Goal: Information Seeking & Learning: Learn about a topic

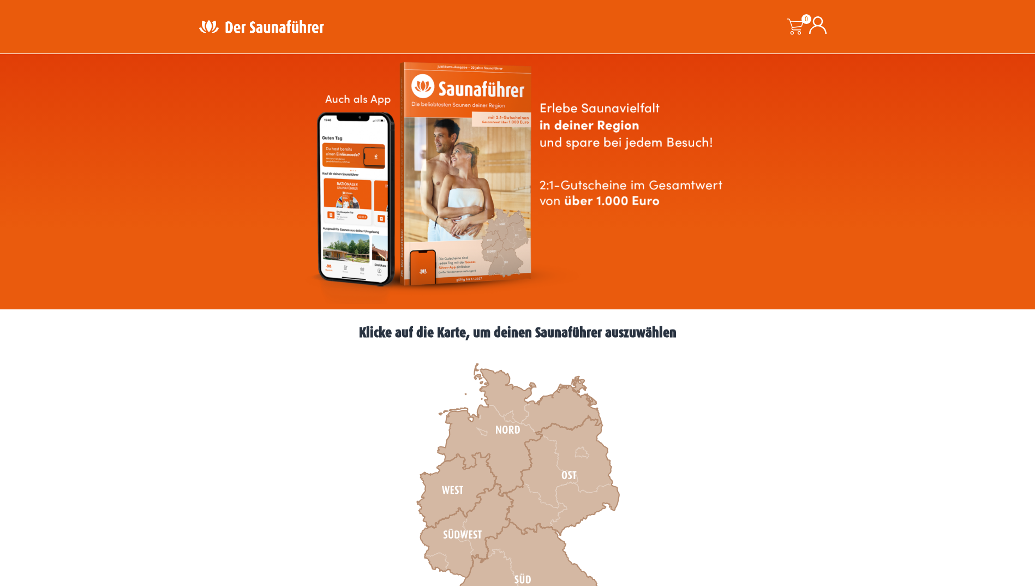
scroll to position [164, 0]
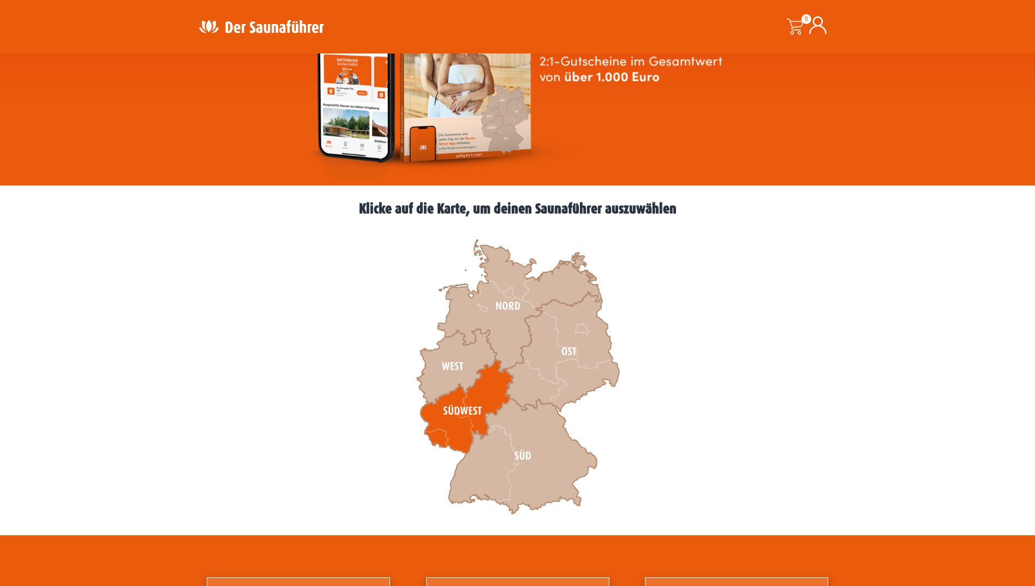
click at [493, 383] on icon at bounding box center [466, 407] width 93 height 94
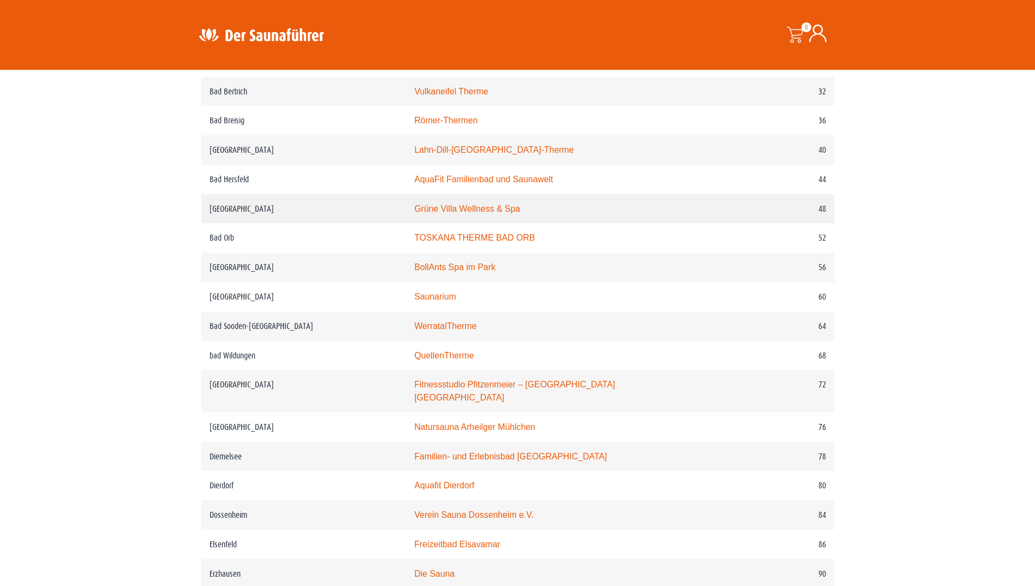
scroll to position [655, 0]
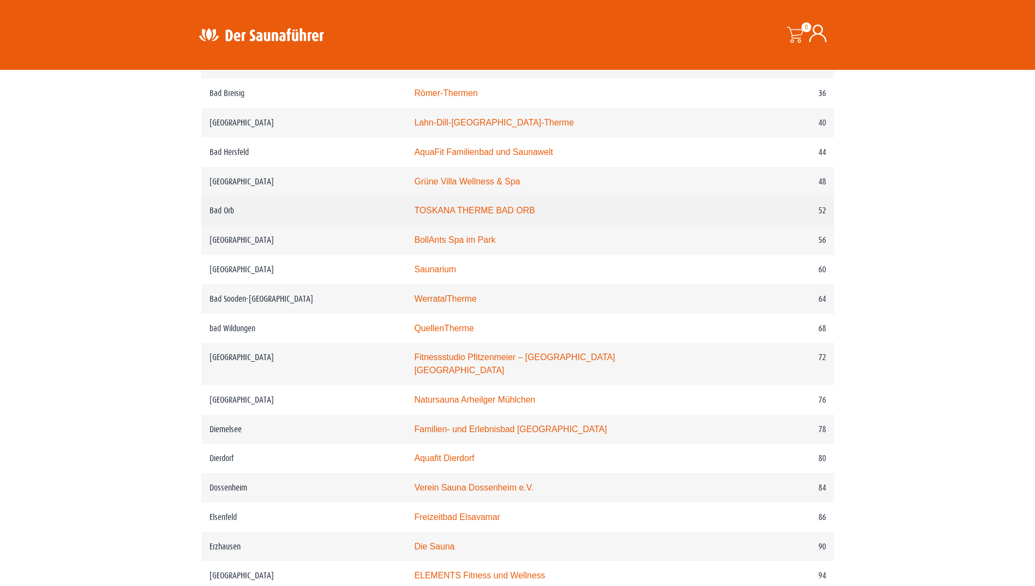
click at [456, 212] on link "TOSKANA THERME BAD ORB" at bounding box center [474, 210] width 121 height 9
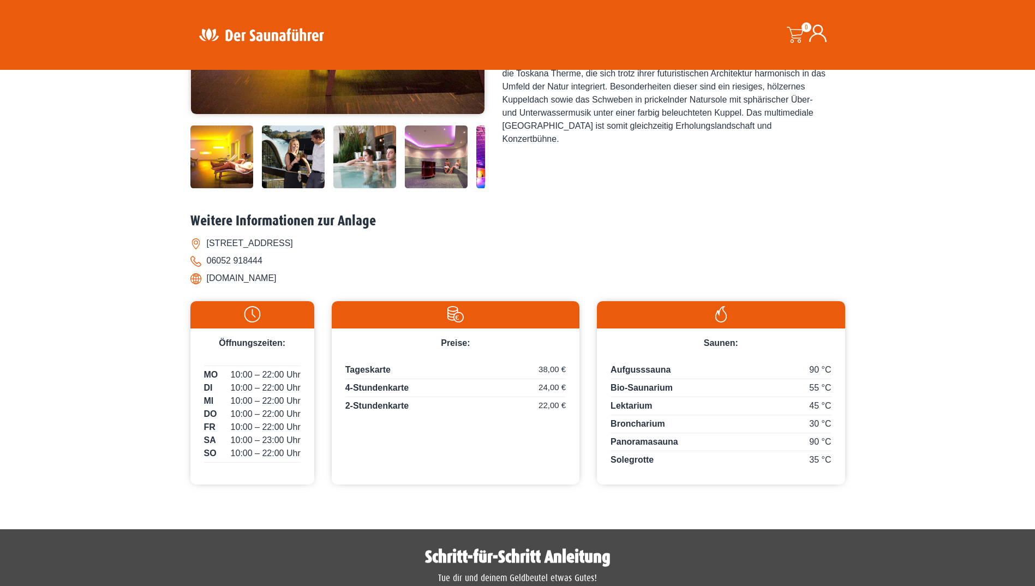
scroll to position [327, 0]
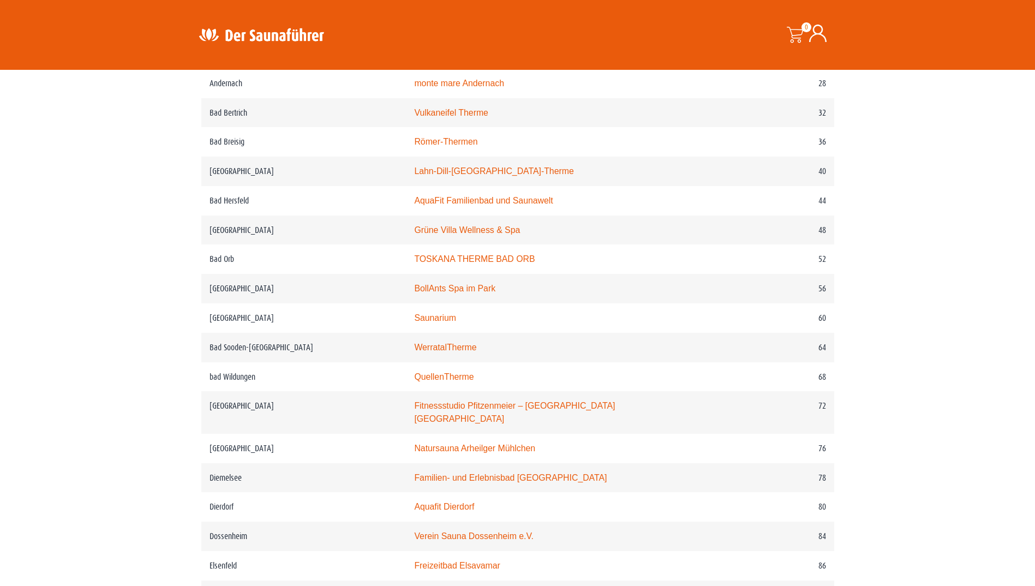
scroll to position [655, 0]
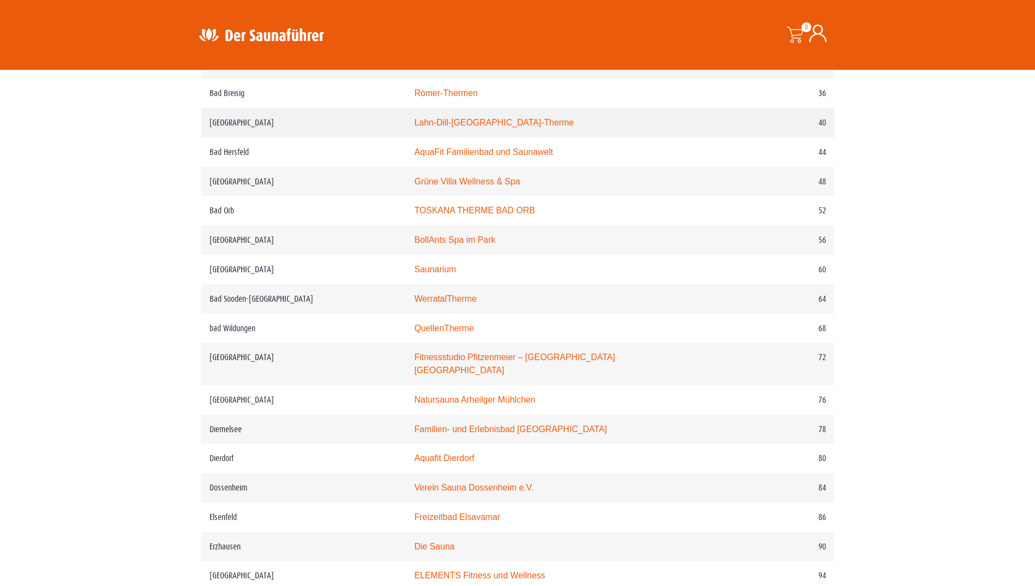
click at [331, 125] on td "[GEOGRAPHIC_DATA]" at bounding box center [303, 122] width 205 height 29
click at [430, 123] on link "Lahn-Dill-[GEOGRAPHIC_DATA]-Therme" at bounding box center [493, 122] width 159 height 9
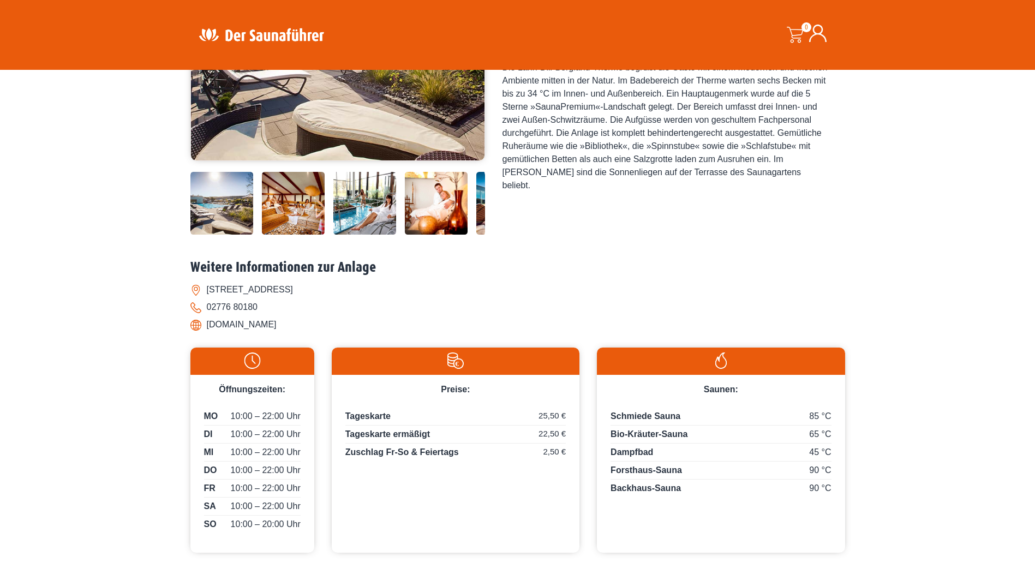
scroll to position [327, 0]
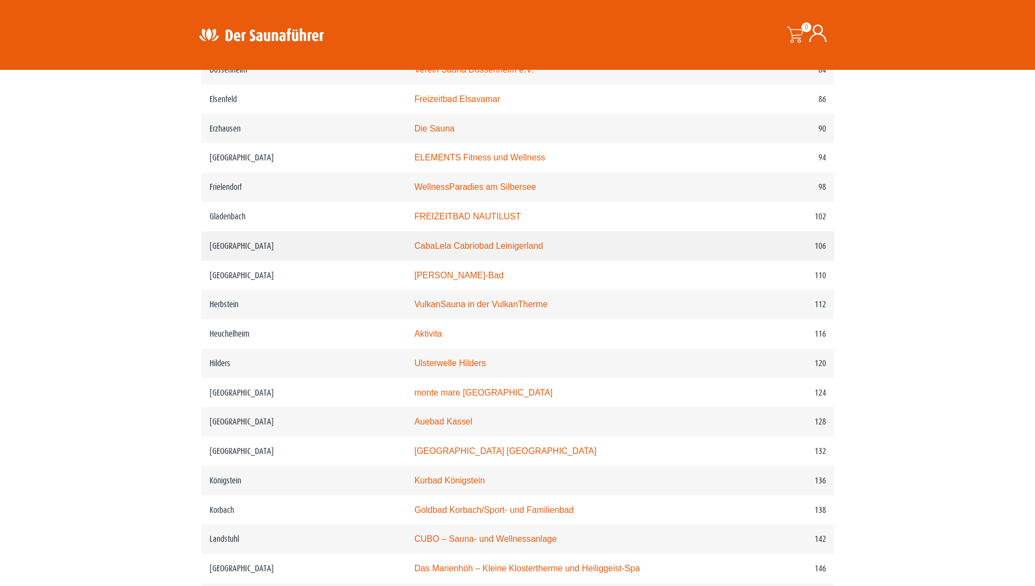
scroll to position [1091, 0]
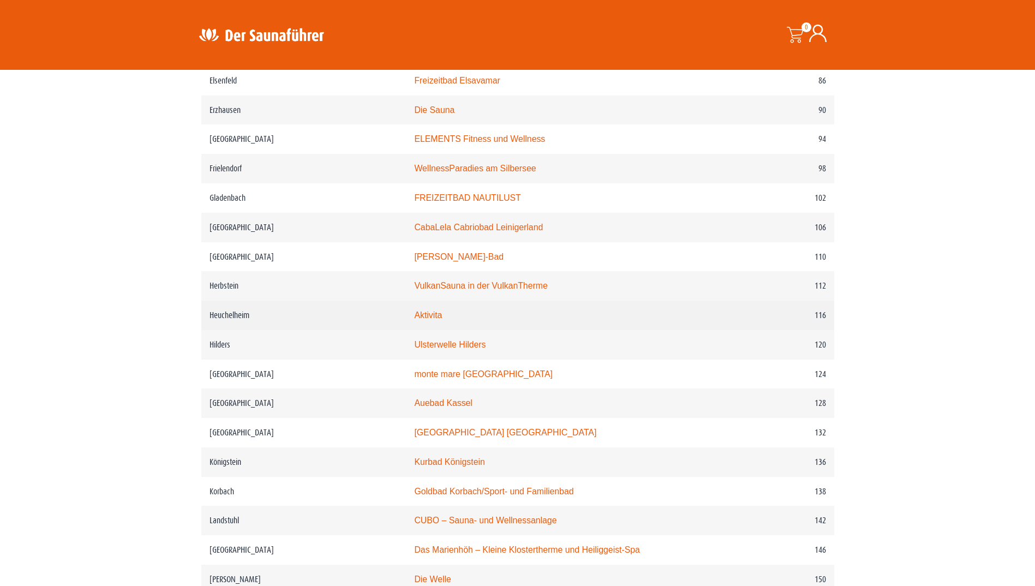
click at [434, 315] on link "Aktivita" at bounding box center [428, 314] width 28 height 9
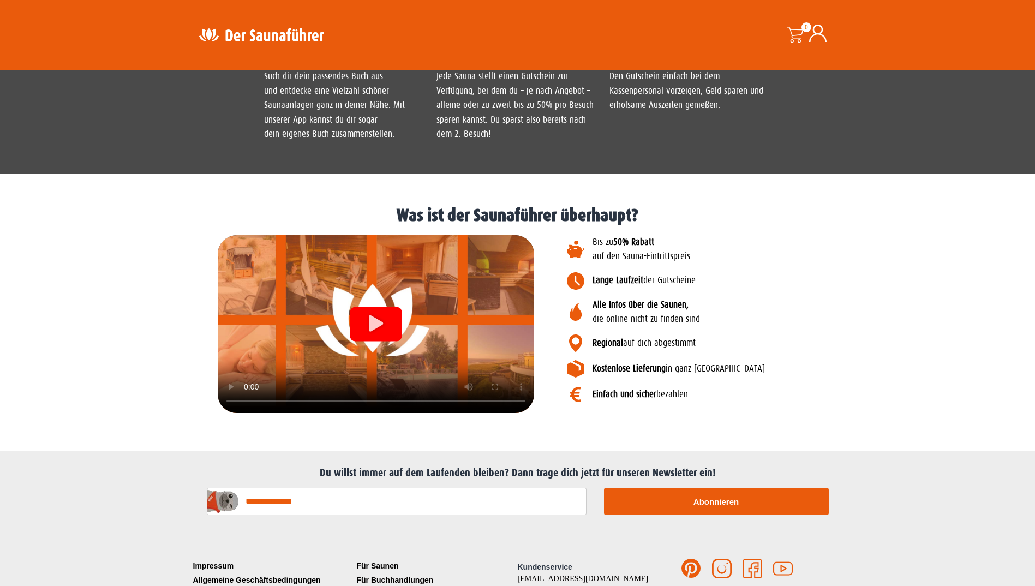
scroll to position [1091, 0]
click at [374, 318] on icon "Video abspielen" at bounding box center [376, 322] width 14 height 16
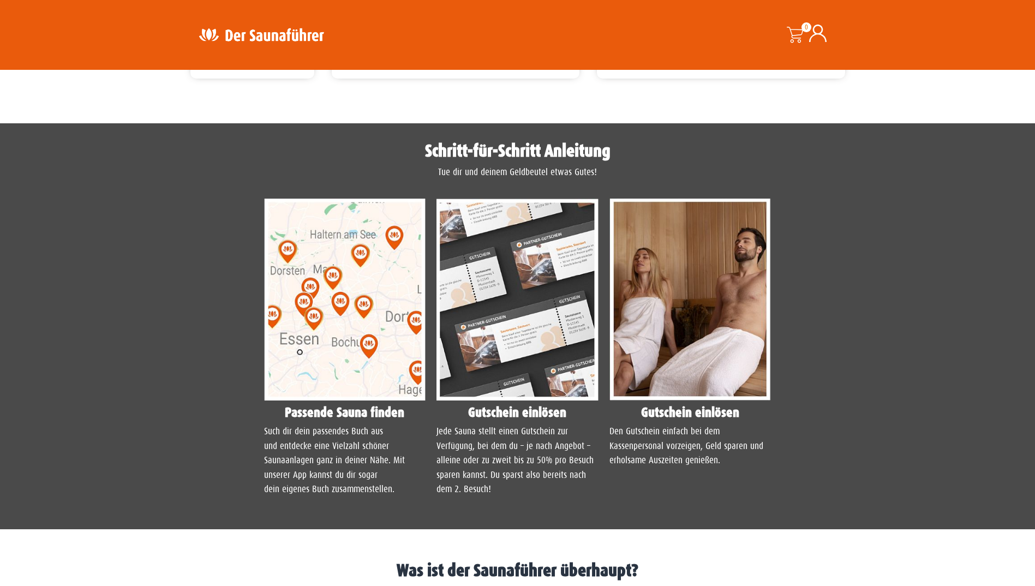
scroll to position [709, 0]
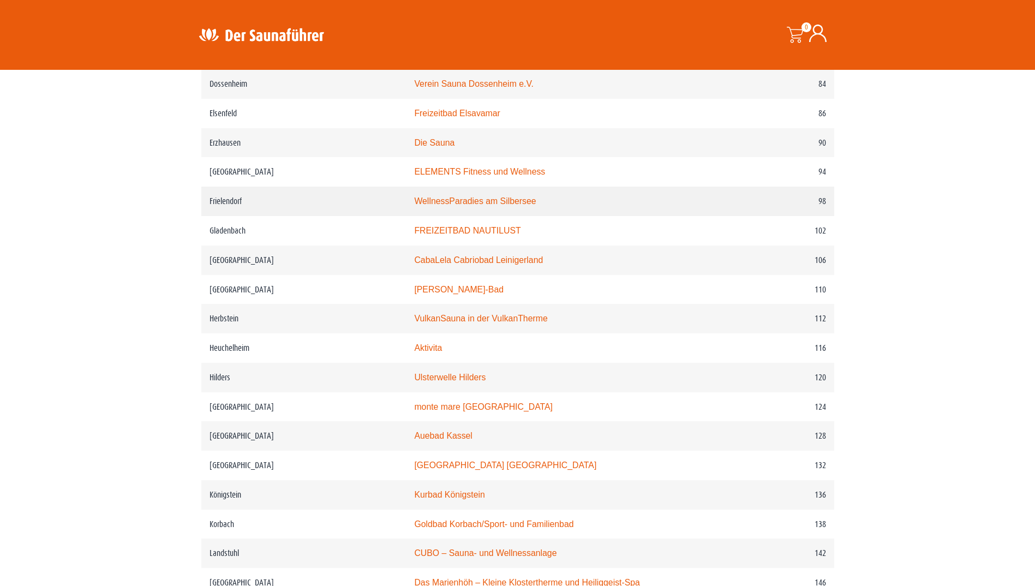
scroll to position [1037, 0]
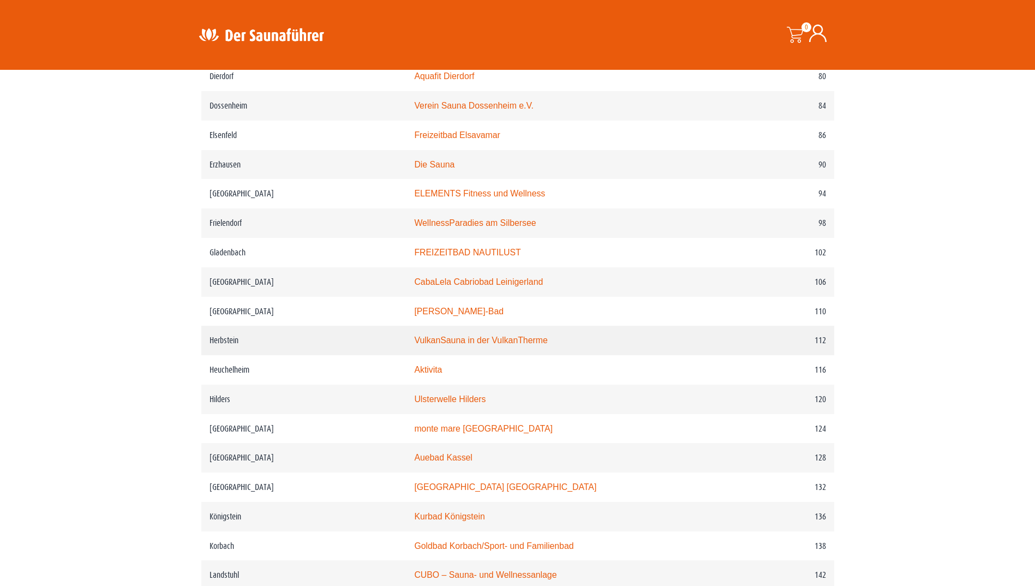
click at [486, 342] on link "VulkanSauna in der VulkanTherme" at bounding box center [480, 340] width 133 height 9
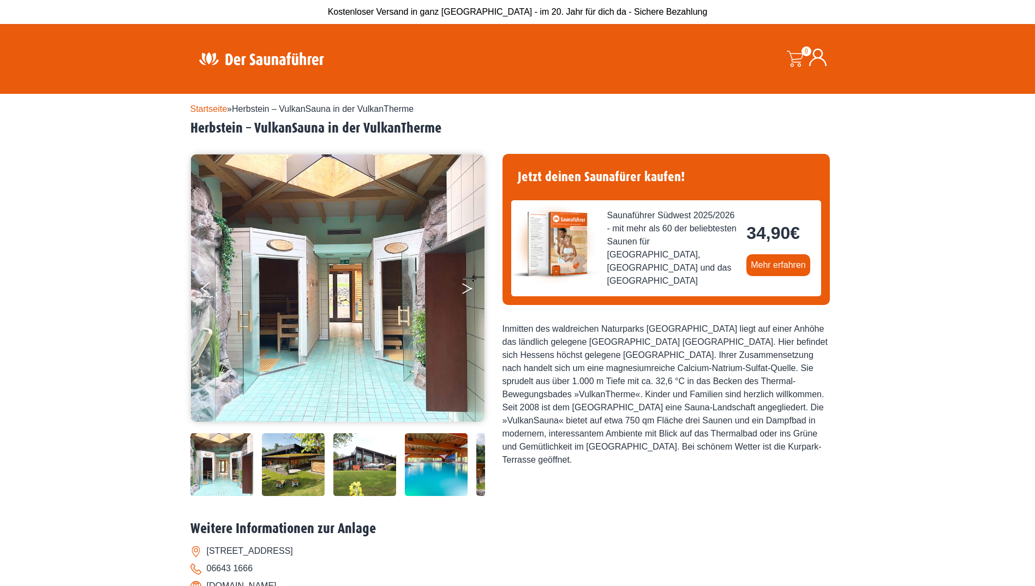
click at [465, 288] on button "Next" at bounding box center [474, 290] width 27 height 27
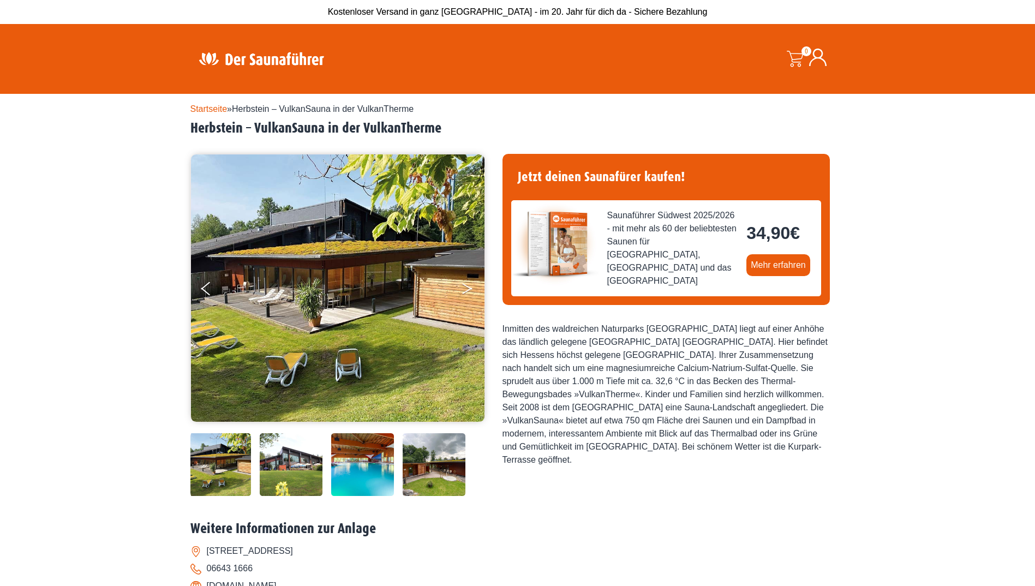
click at [465, 288] on button "Next" at bounding box center [474, 290] width 27 height 27
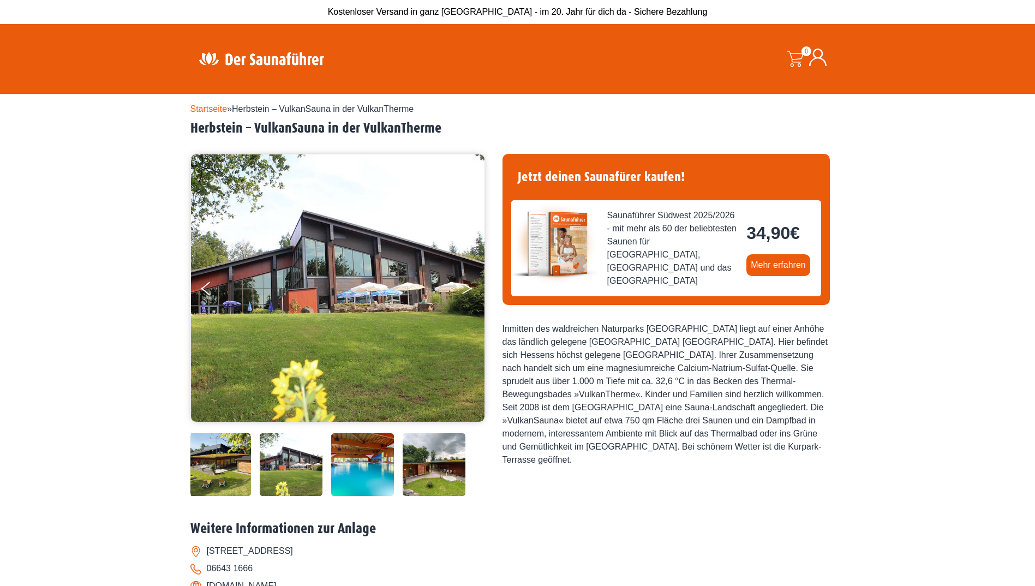
click at [465, 288] on button "Next" at bounding box center [474, 290] width 27 height 27
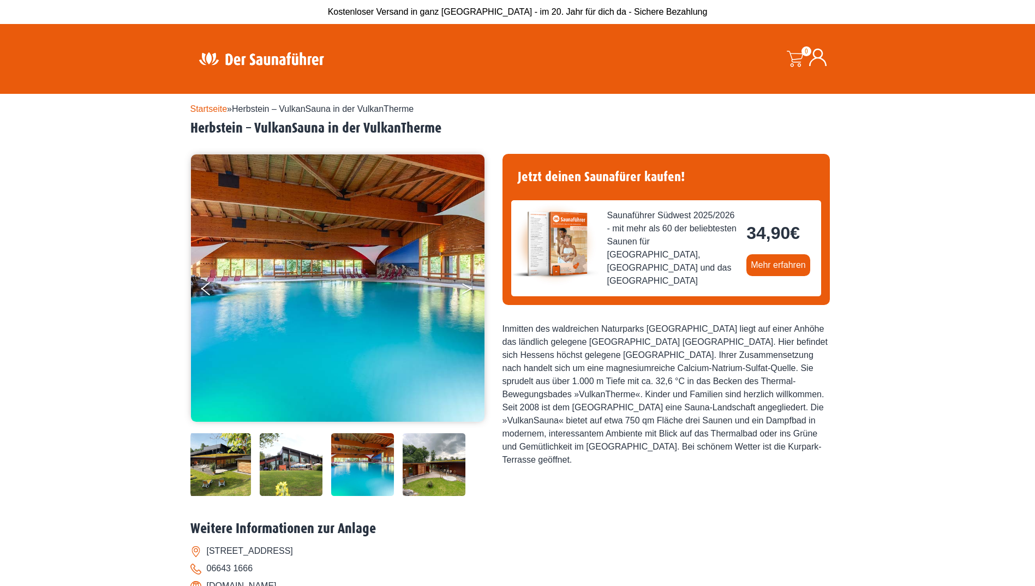
click at [465, 288] on button "Next" at bounding box center [474, 290] width 27 height 27
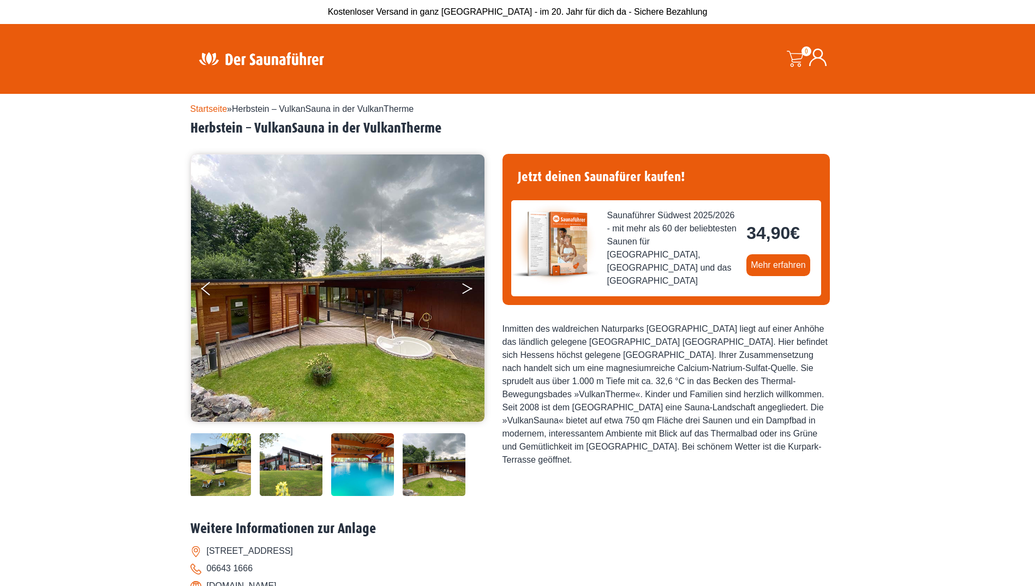
click at [465, 288] on button "Next" at bounding box center [474, 290] width 27 height 27
click at [472, 287] on button "Next" at bounding box center [474, 290] width 27 height 27
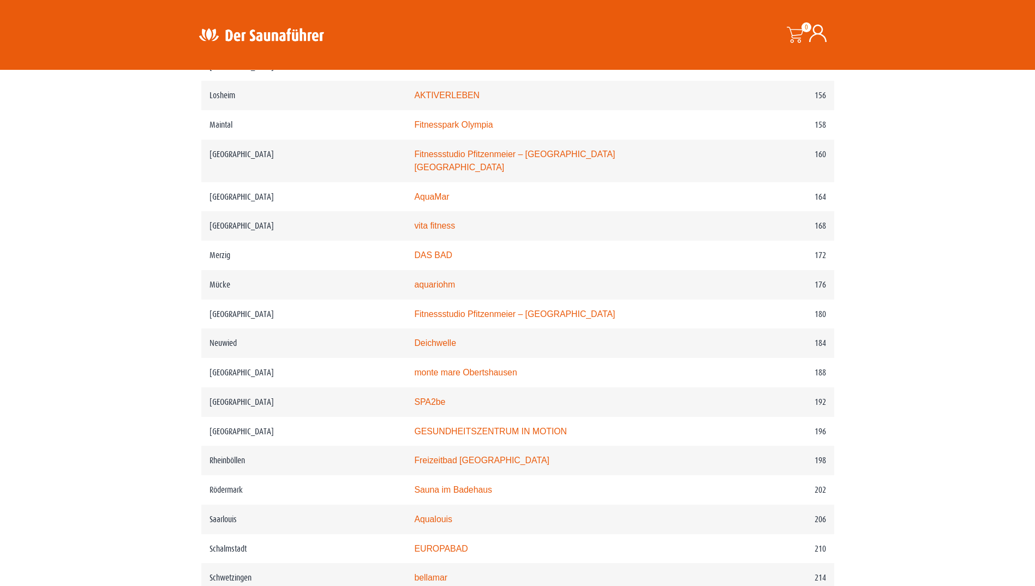
scroll to position [1637, 0]
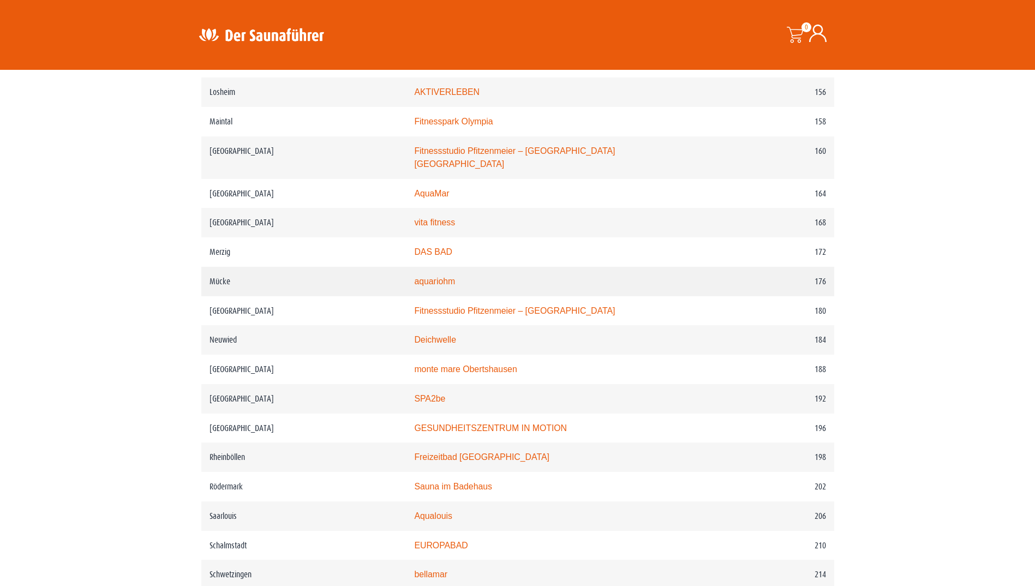
click at [438, 277] on link "aquariohm" at bounding box center [434, 281] width 41 height 9
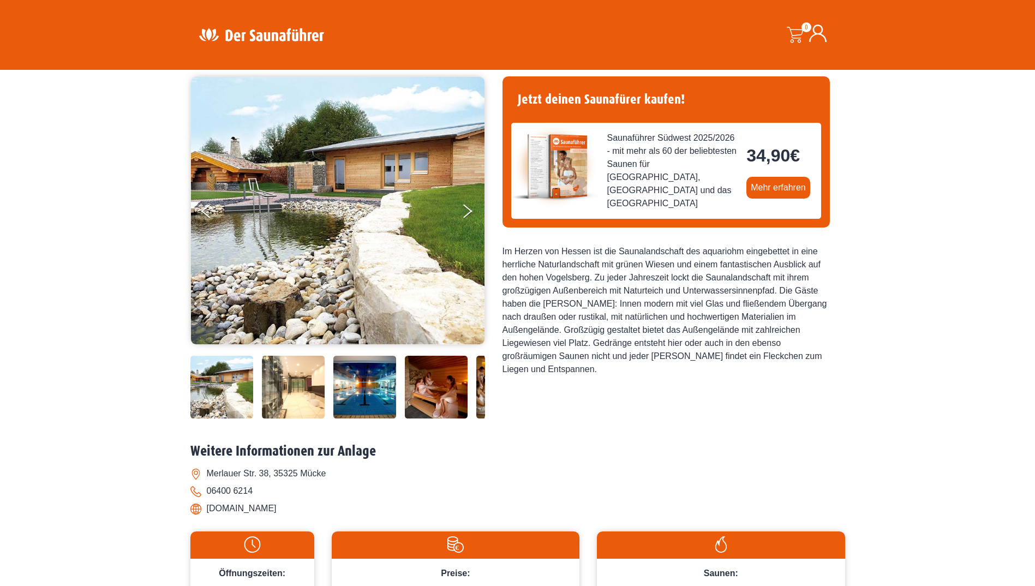
scroll to position [55, 0]
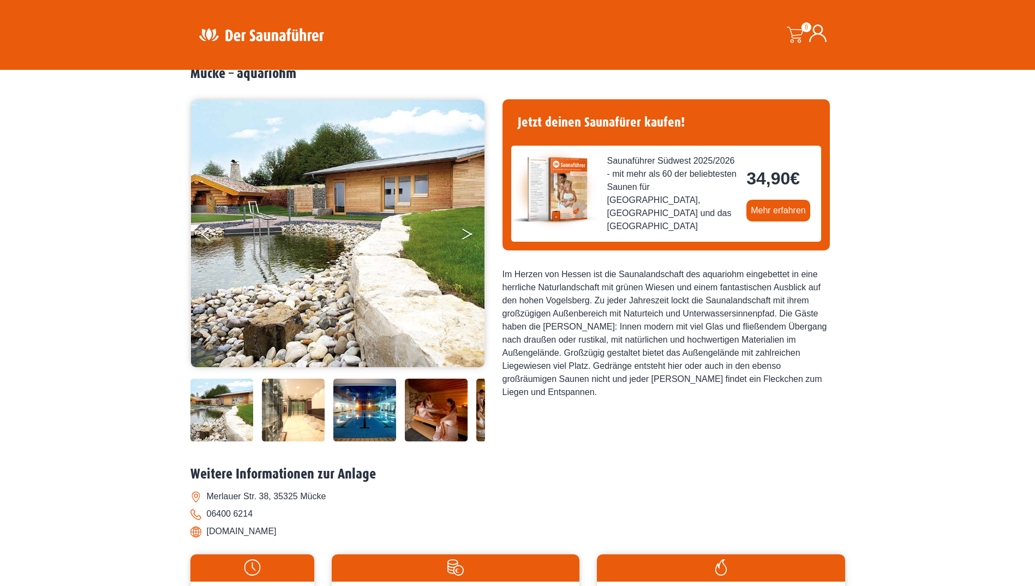
click at [464, 231] on button "Next" at bounding box center [474, 236] width 27 height 27
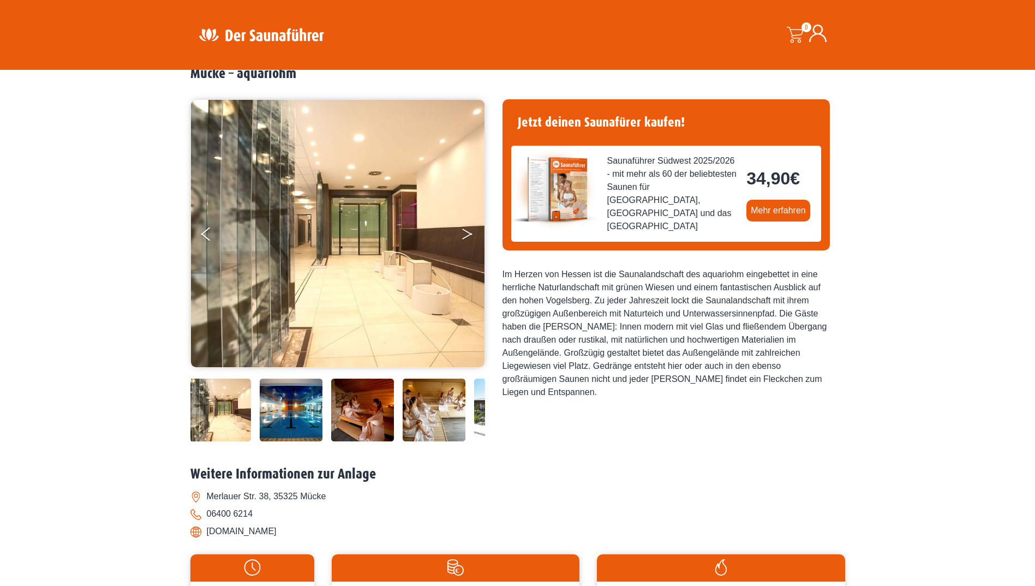
click at [467, 230] on button "Next" at bounding box center [474, 236] width 27 height 27
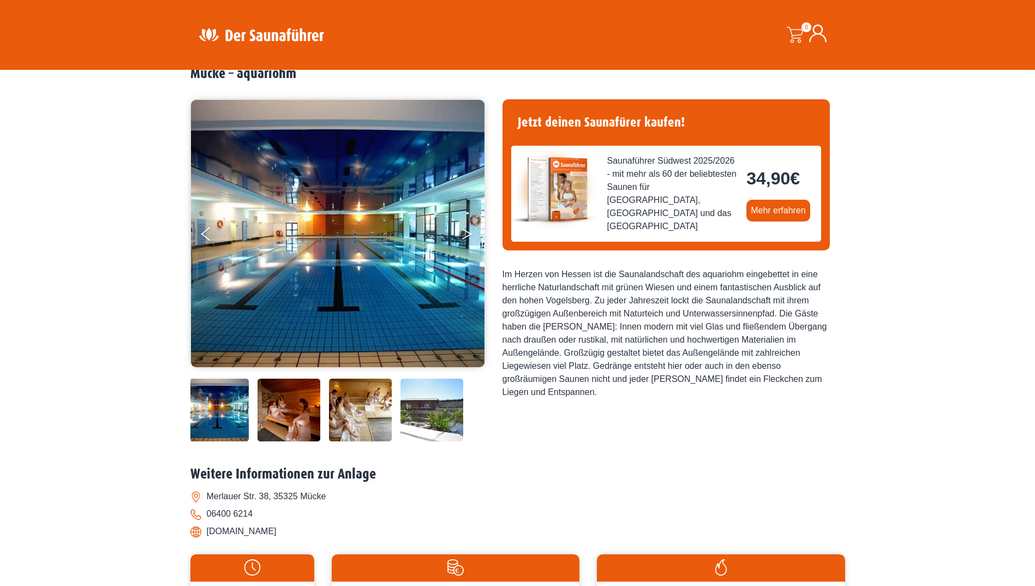
click at [467, 230] on button "Next" at bounding box center [474, 236] width 27 height 27
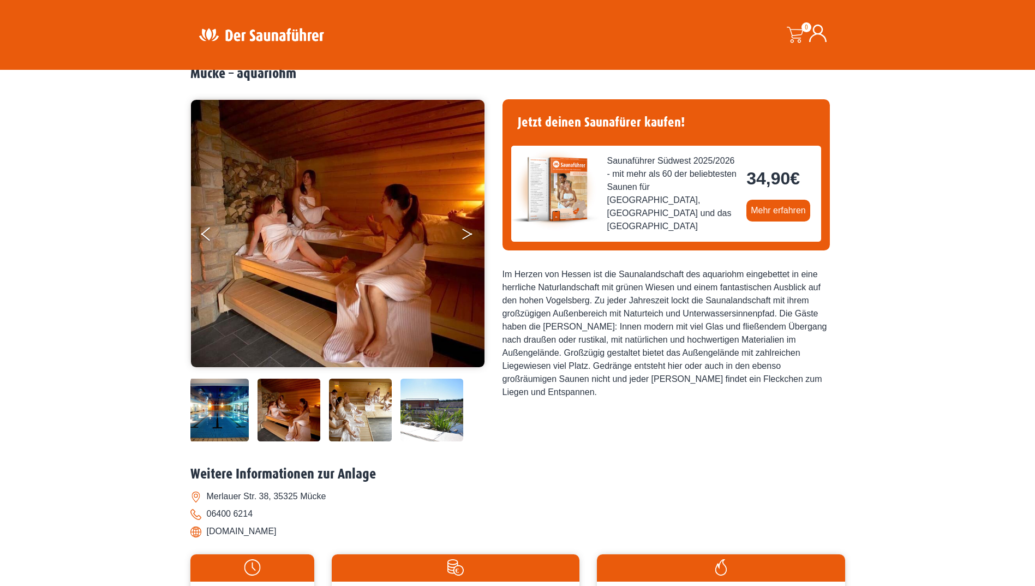
click at [467, 230] on button "Next" at bounding box center [474, 236] width 27 height 27
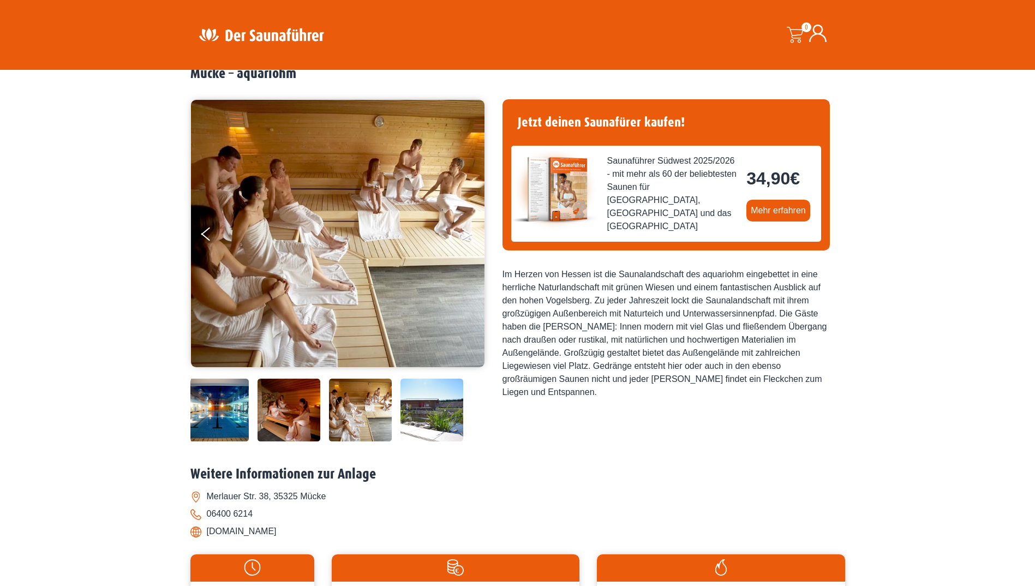
click at [467, 230] on button "Next" at bounding box center [474, 236] width 27 height 27
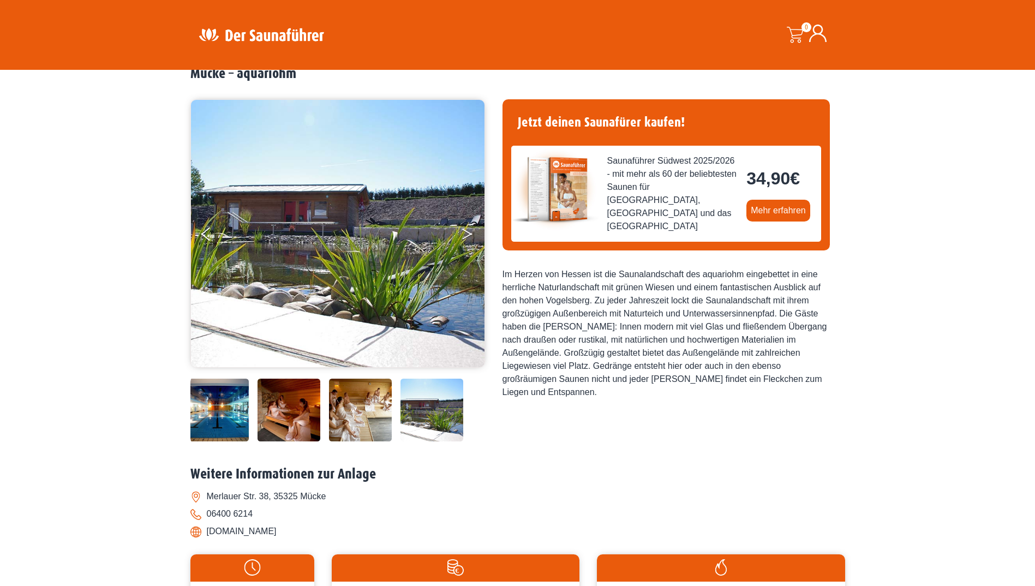
click at [467, 230] on button "Next" at bounding box center [474, 236] width 27 height 27
click at [468, 231] on button "Next" at bounding box center [474, 236] width 27 height 27
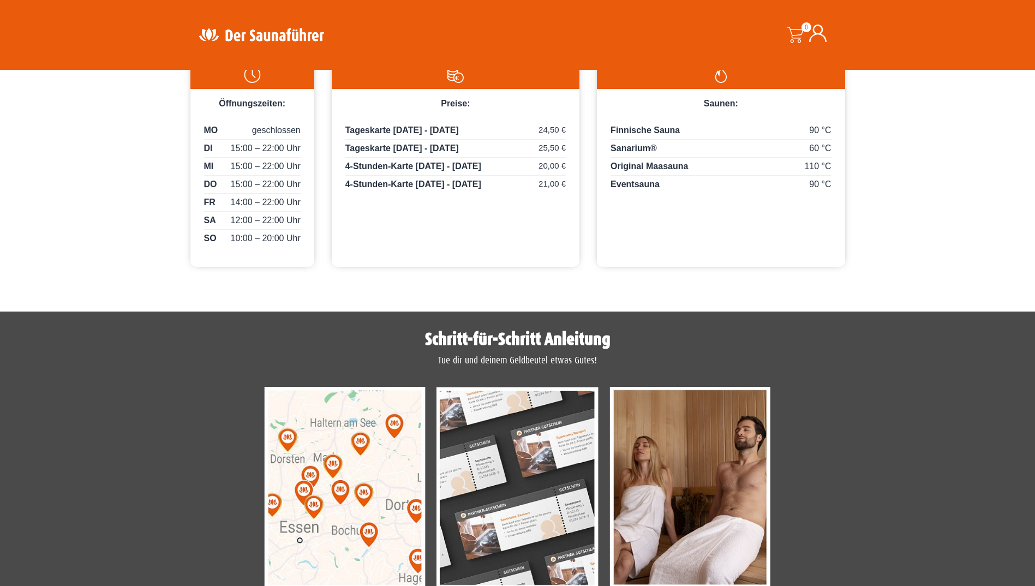
scroll to position [546, 0]
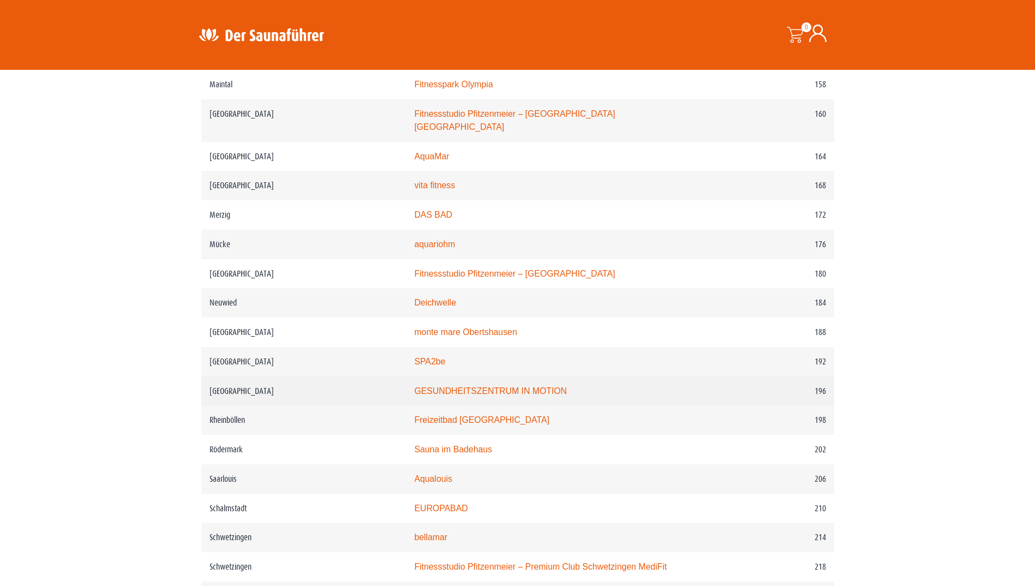
scroll to position [1855, 0]
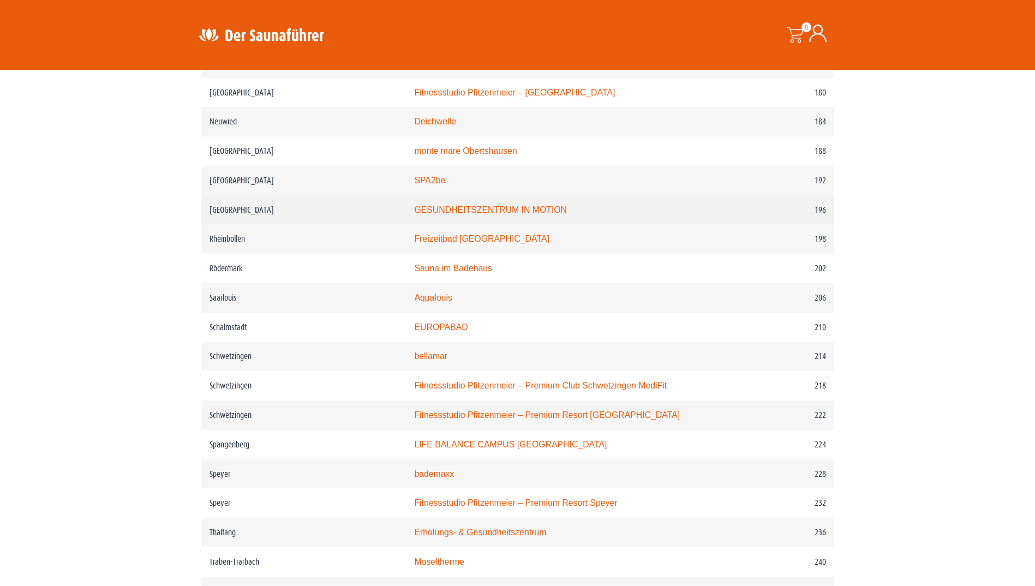
click at [470, 208] on link "GESUNDHEITSZENTRUM IN MOTION" at bounding box center [490, 209] width 153 height 9
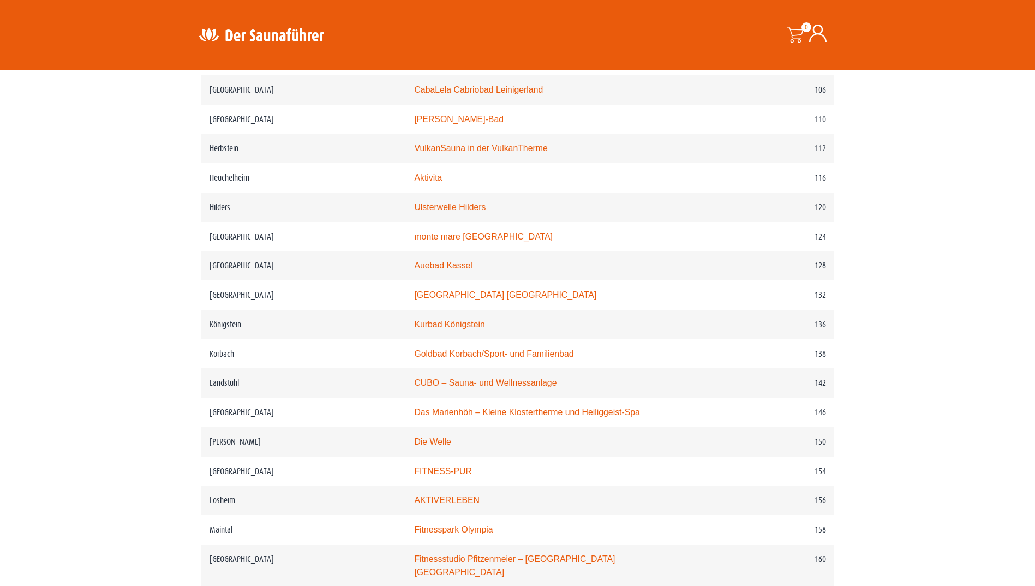
scroll to position [1200, 0]
